Goal: Task Accomplishment & Management: Use online tool/utility

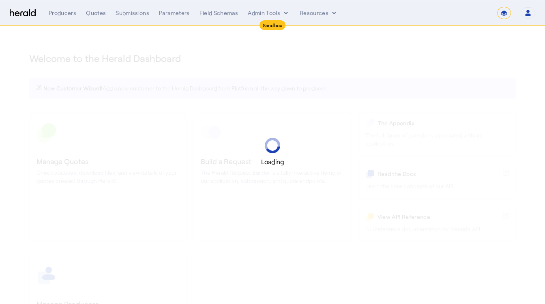
select select "*******"
select select "pfm_2v8p_herald_api"
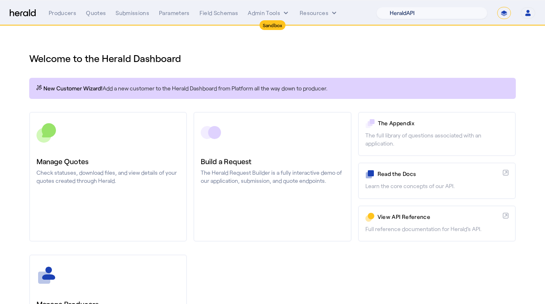
click at [452, 18] on select "1Fort Acrisure Acturis Affinity Advisors Affinity Risk Agentero AmWins Anzen Ao…" at bounding box center [431, 13] width 111 height 12
click at [504, 17] on select "**********" at bounding box center [504, 13] width 14 height 12
select select "**********"
click at [497, 7] on select "**********" at bounding box center [504, 13] width 14 height 12
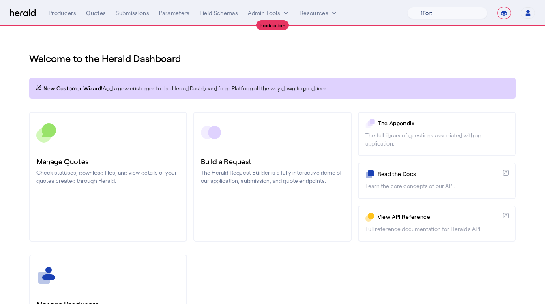
click at [433, 9] on select "1Fort Affinity Risk [PERSON_NAME] [PERSON_NAME] CRC Campus Coverage Citadel Fif…" at bounding box center [447, 13] width 80 height 12
click at [407, 7] on select "1Fort Affinity Risk [PERSON_NAME] [PERSON_NAME] CRC Campus Coverage Citadel Fif…" at bounding box center [447, 13] width 80 height 12
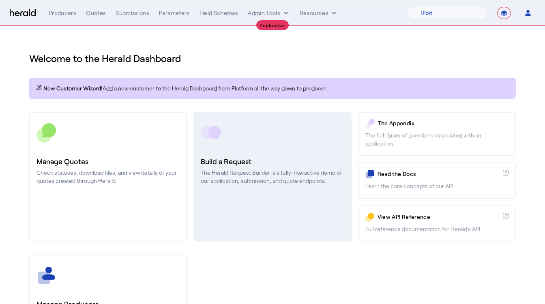
click at [252, 150] on link "Build a Request The Herald Request Builder is a fully interactive demo of our a…" at bounding box center [272, 177] width 158 height 130
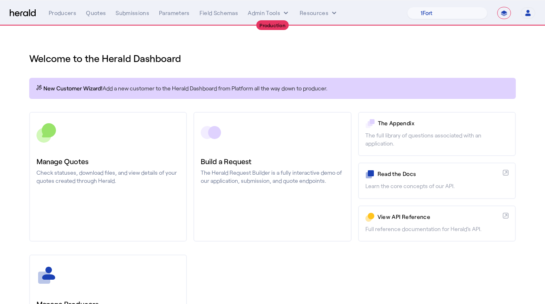
click at [309, 49] on div "Welcome to the Herald Dashboard" at bounding box center [272, 53] width 487 height 23
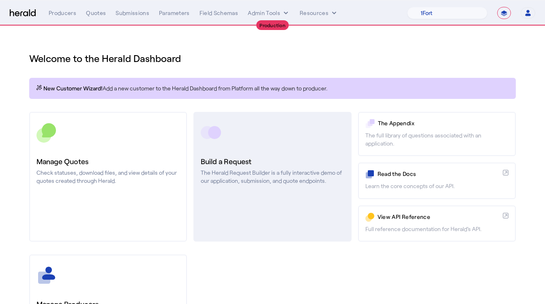
click at [290, 191] on link "Build a Request The Herald Request Builder is a fully interactive demo of our a…" at bounding box center [272, 177] width 158 height 130
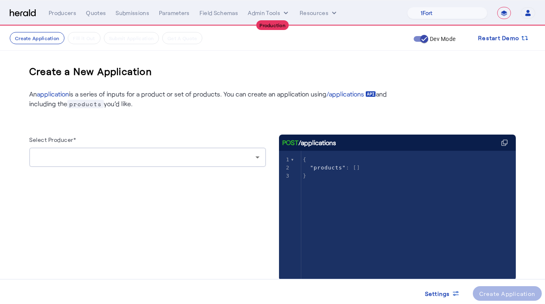
click at [196, 162] on div at bounding box center [148, 157] width 224 height 19
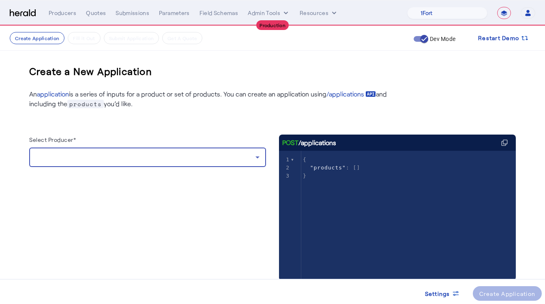
click at [191, 159] on div at bounding box center [146, 157] width 220 height 10
click at [199, 136] on div "Select Producer*" at bounding box center [147, 141] width 237 height 13
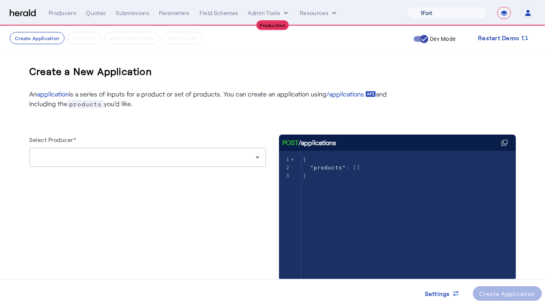
click at [444, 12] on select "1Fort Affinity Risk [PERSON_NAME] [PERSON_NAME] CRC Campus Coverage Citadel Fif…" at bounding box center [447, 13] width 80 height 12
select select "pfm_v94t_fifthwall"
click at [407, 7] on select "1Fort Affinity Risk [PERSON_NAME] [PERSON_NAME] CRC Campus Coverage Citadel Fif…" at bounding box center [447, 13] width 80 height 12
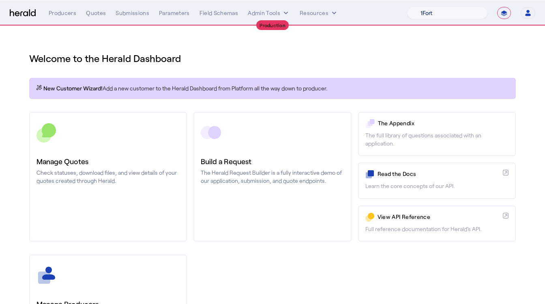
click at [424, 13] on select "1Fort Affinity Risk [PERSON_NAME] [PERSON_NAME] CRC Campus Coverage Citadel Fif…" at bounding box center [447, 13] width 80 height 12
click at [407, 7] on select "1Fort Affinity Risk [PERSON_NAME] [PERSON_NAME] CRC Campus Coverage Citadel Fif…" at bounding box center [447, 13] width 80 height 12
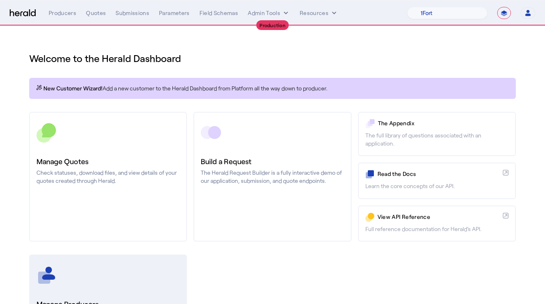
click at [79, 273] on div at bounding box center [107, 275] width 143 height 20
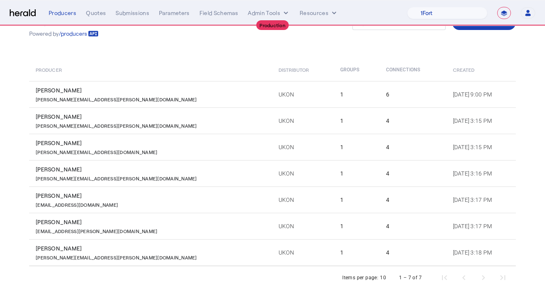
scroll to position [51, 0]
